Goal: Find contact information: Find contact information

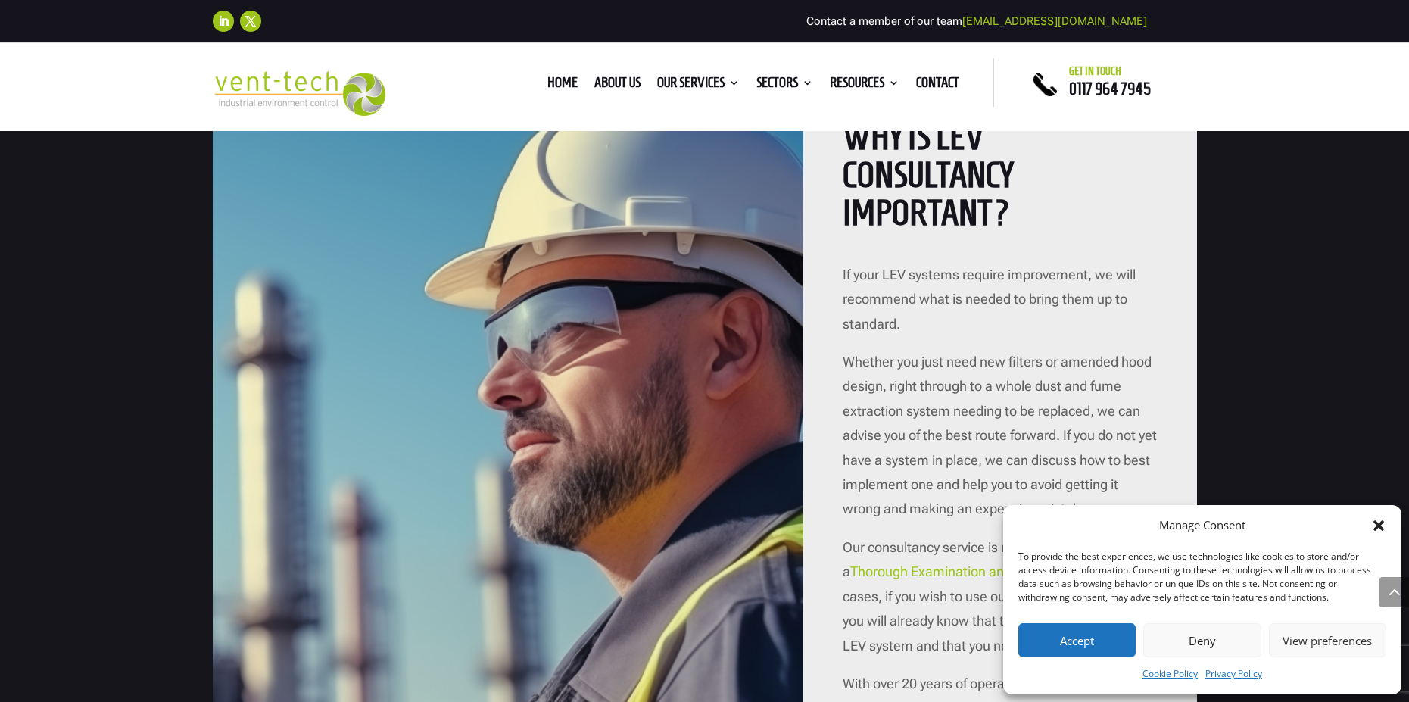
scroll to position [2119, 0]
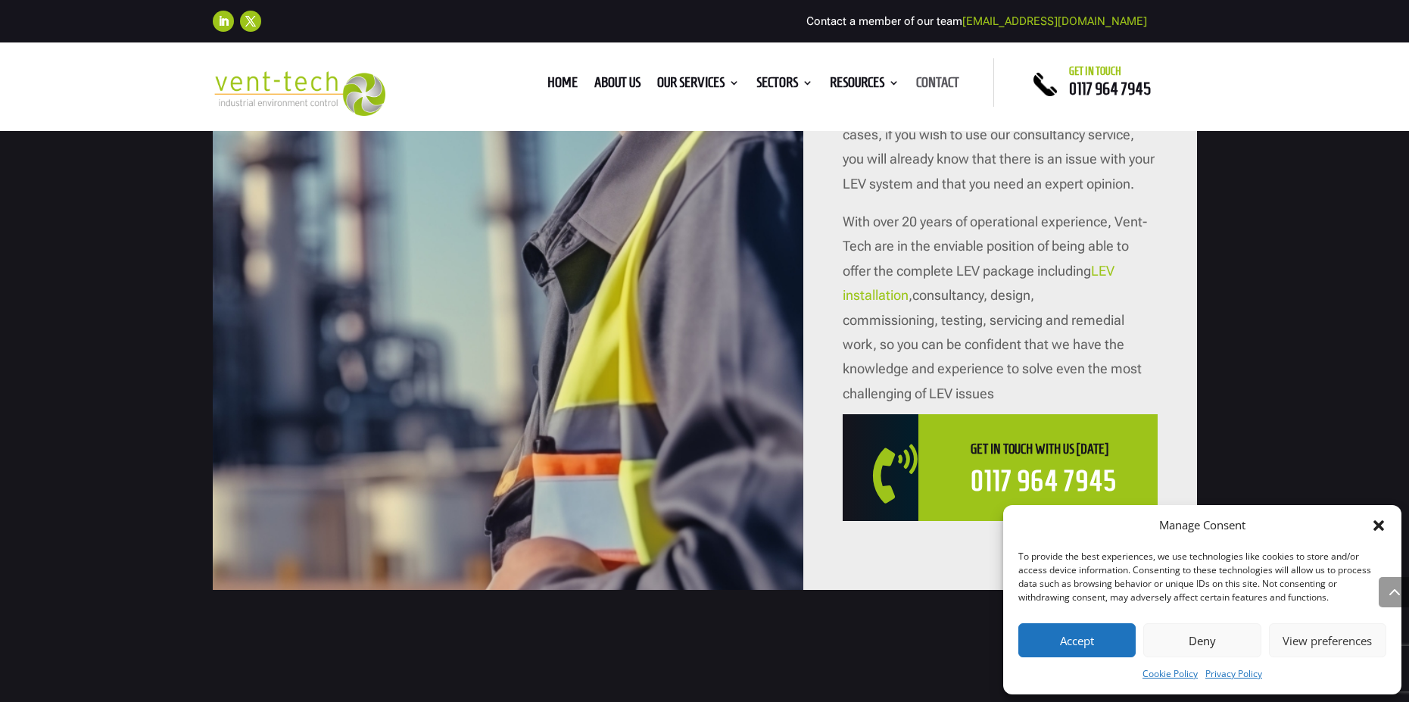
click at [940, 80] on link "Contact" at bounding box center [937, 85] width 43 height 17
